Goal: Transaction & Acquisition: Purchase product/service

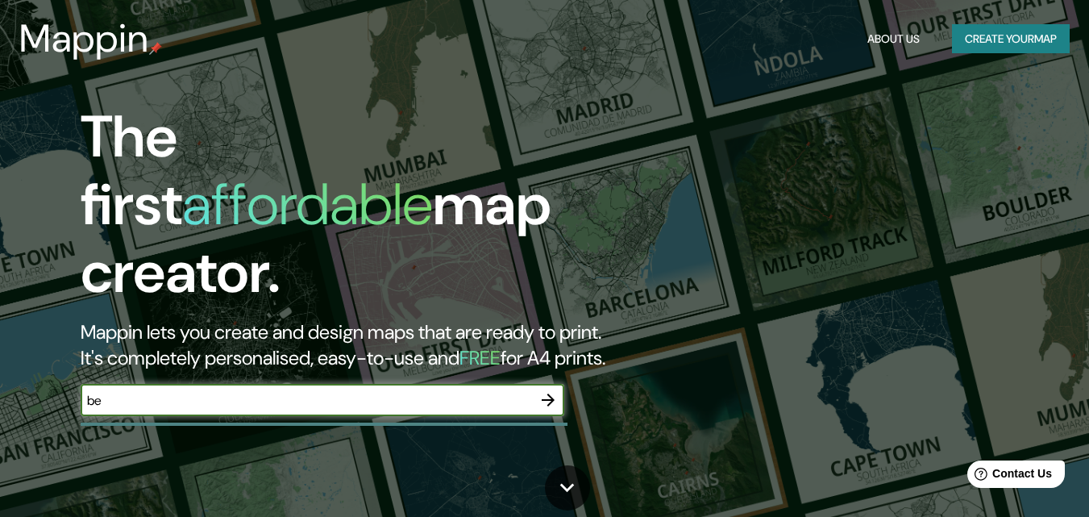
type input "b"
type input "museo mac-val"
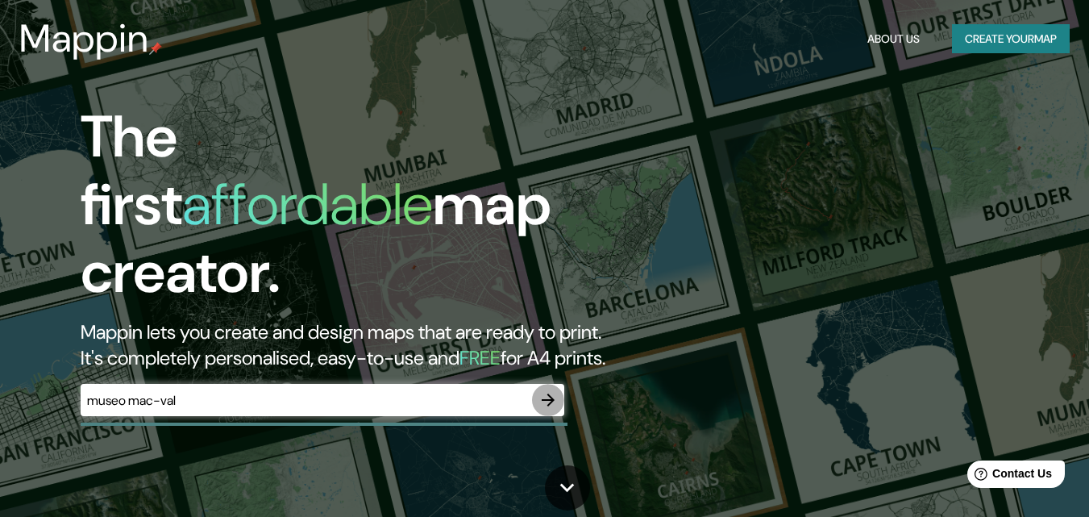
click at [543, 390] on icon "button" at bounding box center [548, 399] width 19 height 19
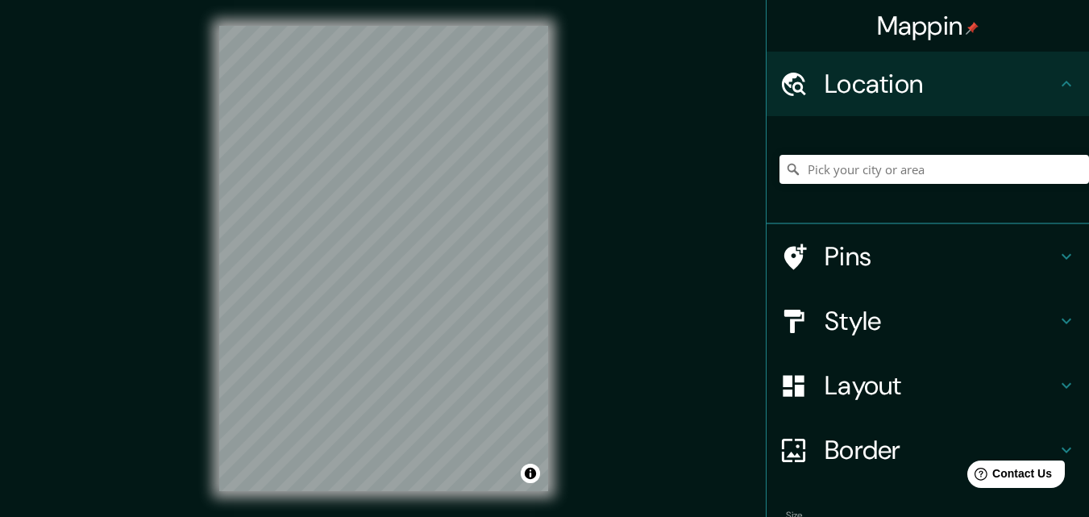
click at [941, 267] on h4 "Pins" at bounding box center [941, 256] width 232 height 32
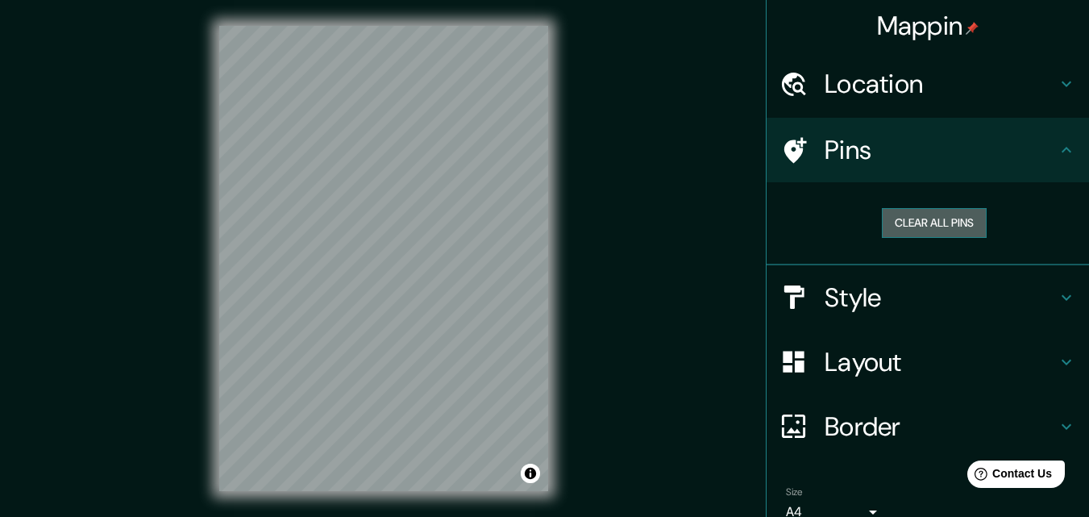
click at [940, 227] on button "Clear all pins" at bounding box center [934, 223] width 105 height 30
click at [899, 296] on h4 "Style" at bounding box center [941, 297] width 232 height 32
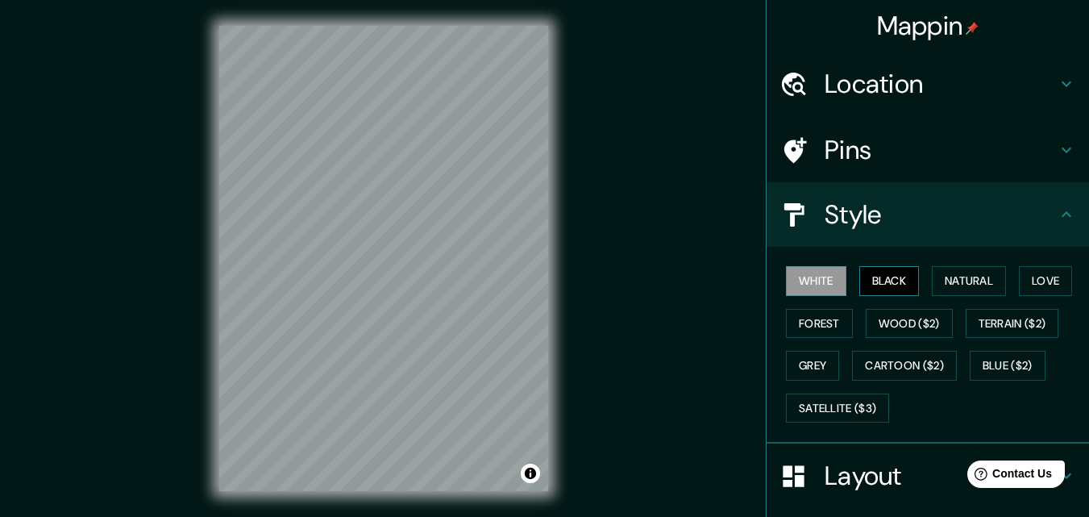
click at [880, 281] on button "Black" at bounding box center [889, 281] width 60 height 30
click at [962, 283] on button "Natural" at bounding box center [969, 281] width 74 height 30
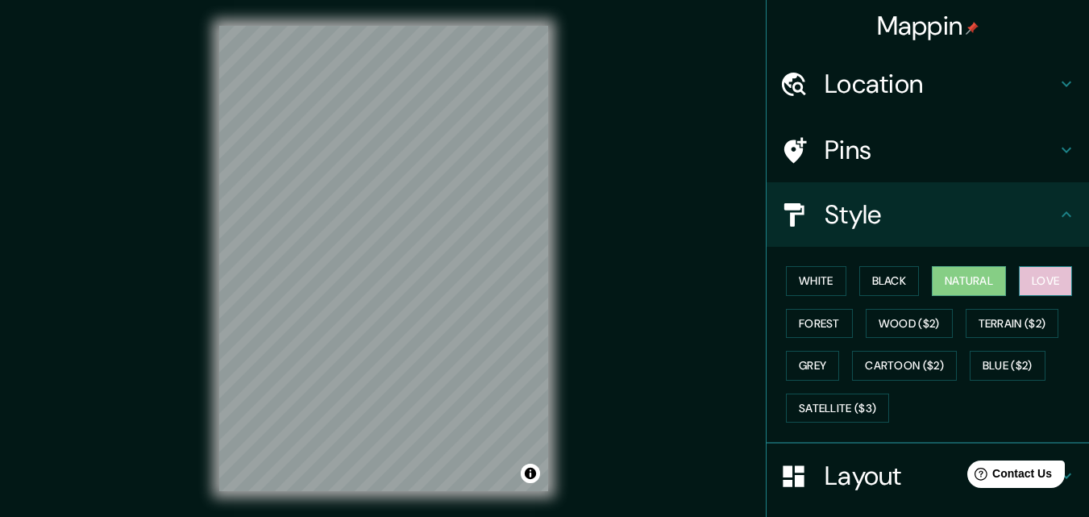
click at [1046, 283] on button "Love" at bounding box center [1045, 281] width 53 height 30
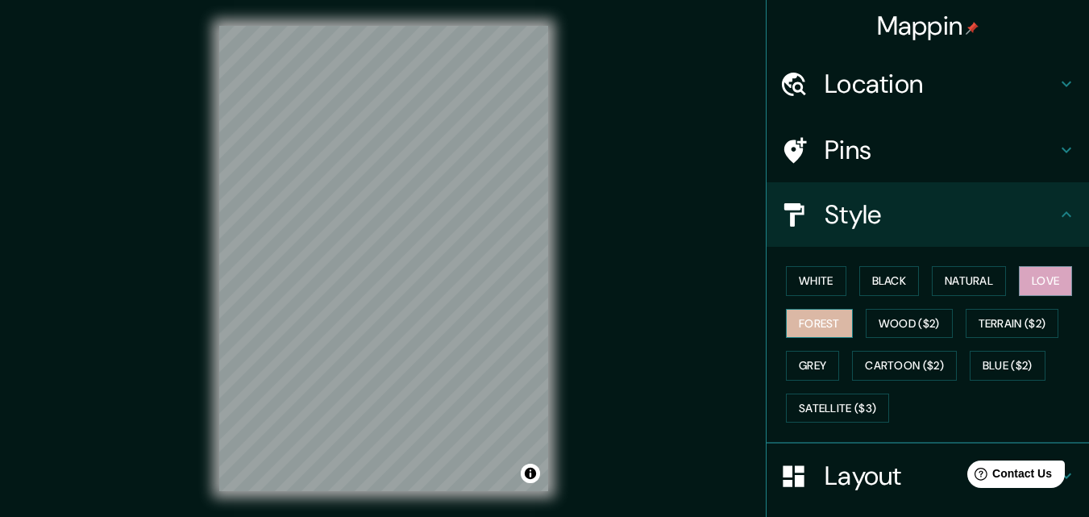
click at [810, 334] on button "Forest" at bounding box center [819, 324] width 67 height 30
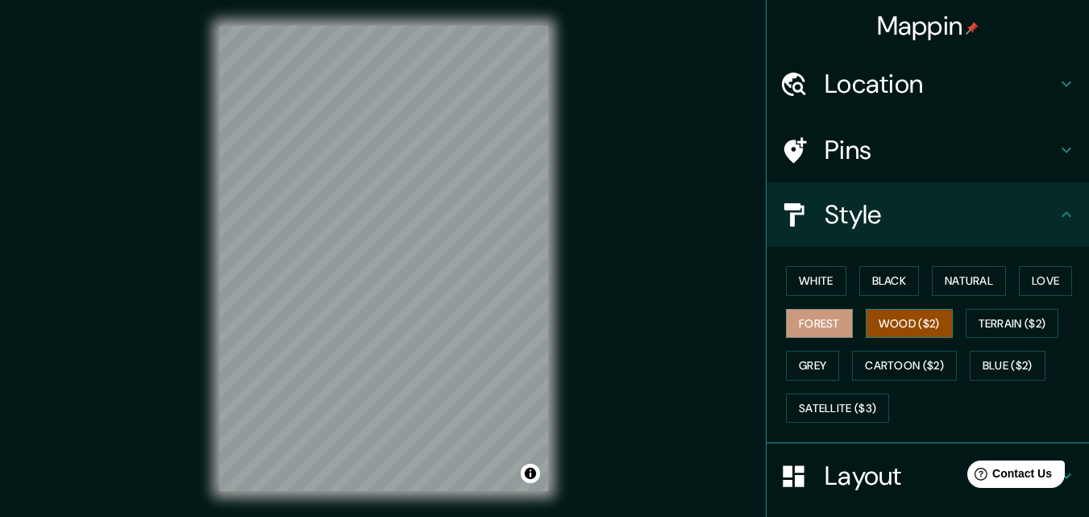
click at [884, 331] on button "Wood ($2)" at bounding box center [909, 324] width 87 height 30
click at [797, 373] on button "Grey" at bounding box center [812, 366] width 53 height 30
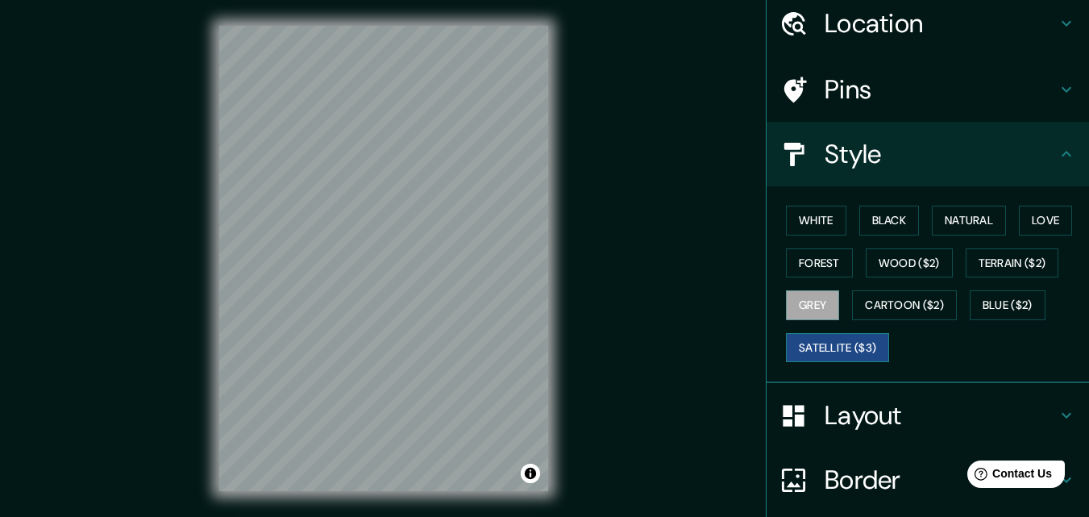
scroll to position [60, 0]
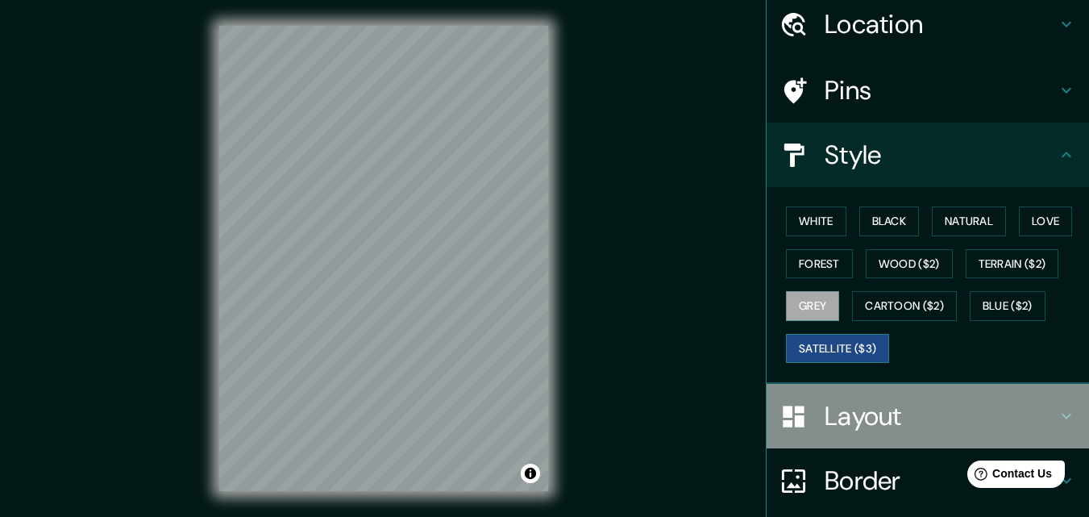
click at [810, 399] on div "Layout" at bounding box center [928, 416] width 322 height 64
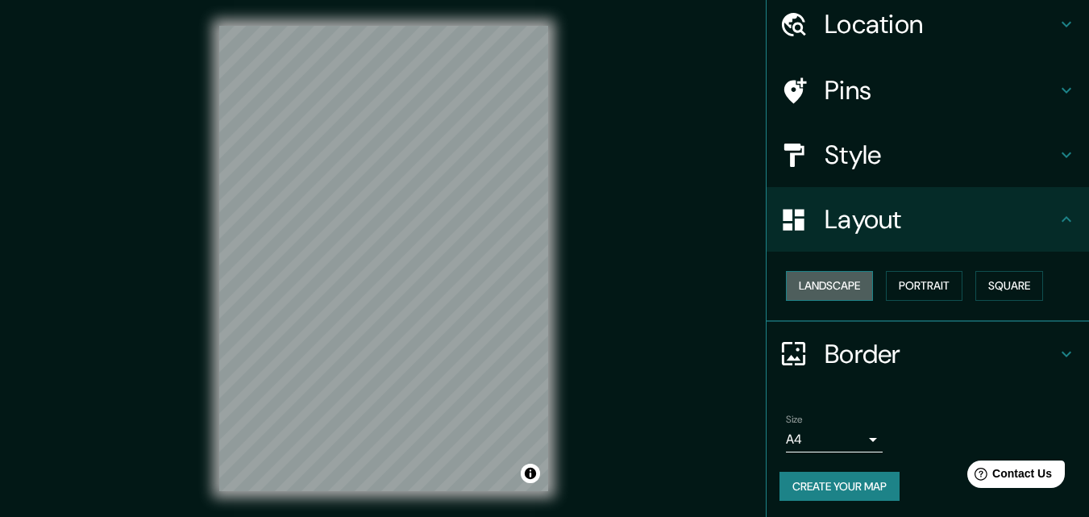
click at [846, 294] on button "Landscape" at bounding box center [829, 286] width 87 height 30
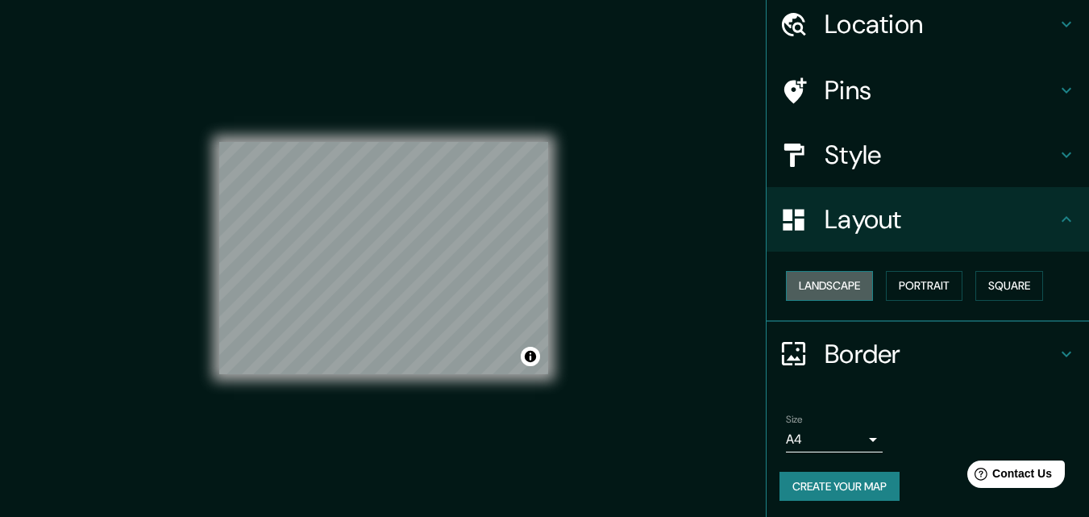
click at [846, 294] on button "Landscape" at bounding box center [829, 286] width 87 height 30
click at [897, 285] on button "Portrait" at bounding box center [924, 286] width 77 height 30
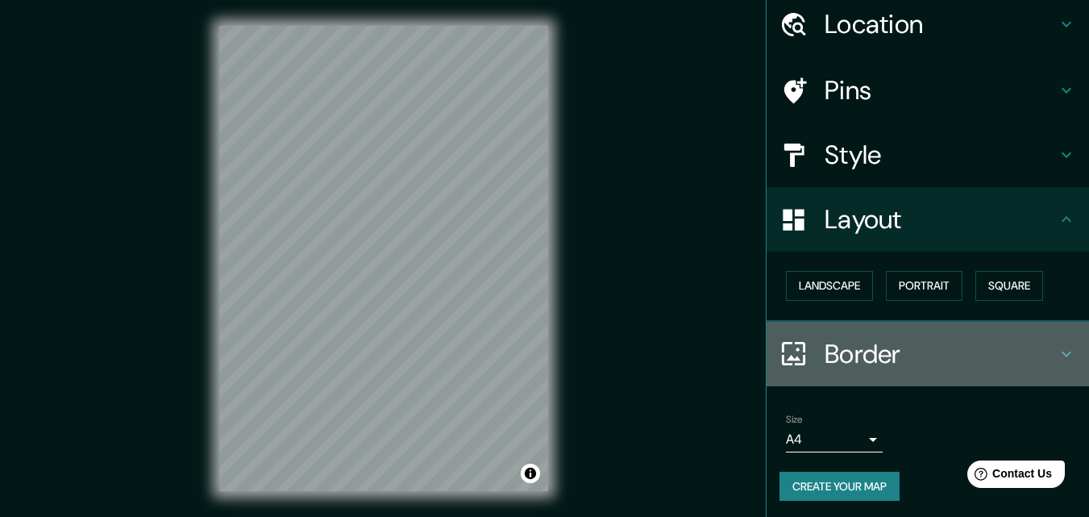
click at [808, 366] on div at bounding box center [802, 353] width 45 height 28
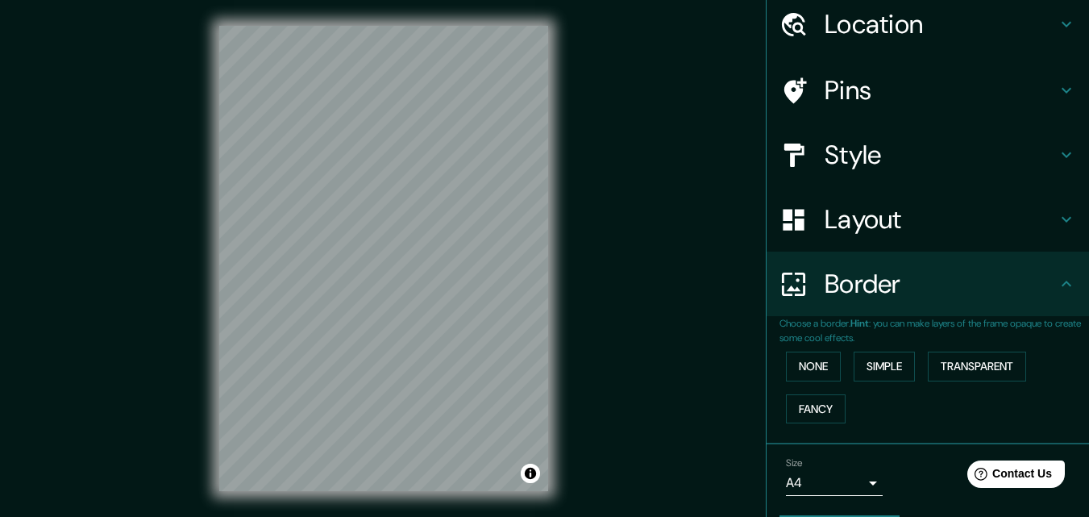
scroll to position [107, 0]
